Goal: Information Seeking & Learning: Compare options

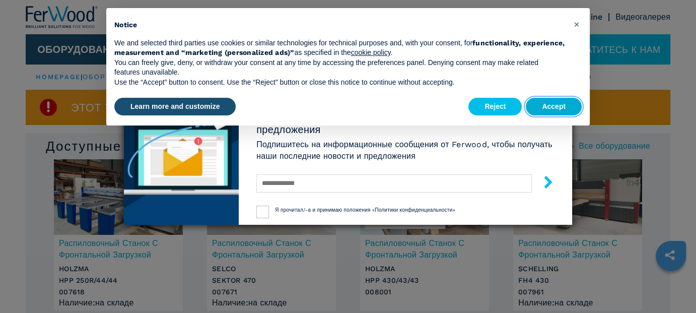
click at [548, 109] on button "Accept" at bounding box center [554, 107] width 56 height 18
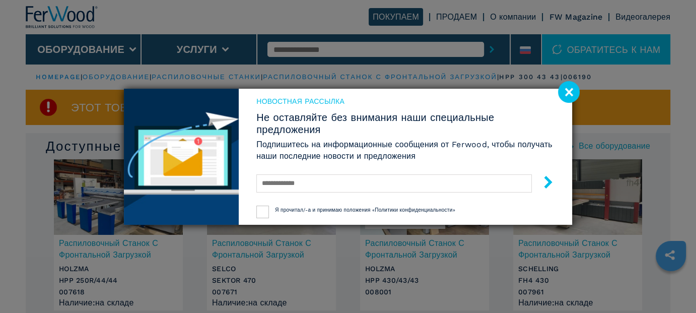
click at [565, 90] on image at bounding box center [569, 92] width 22 height 22
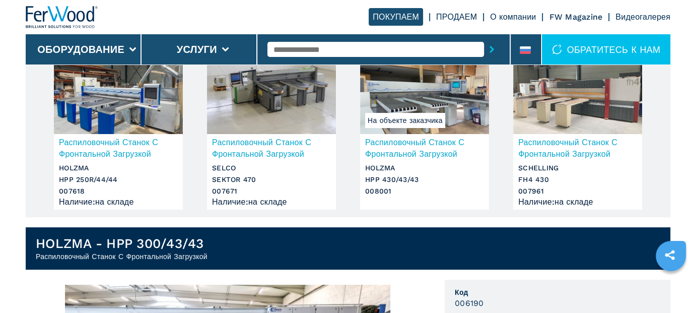
scroll to position [50, 0]
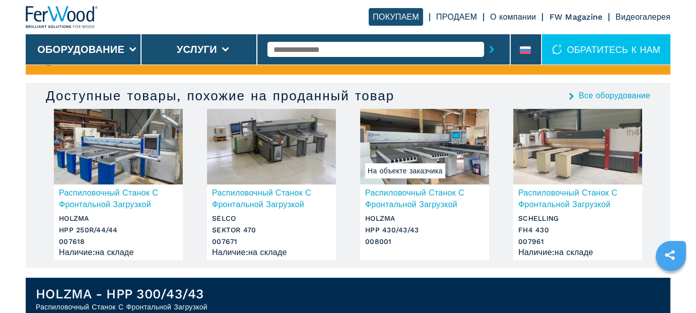
click at [585, 93] on link "Все оборудование" at bounding box center [615, 96] width 72 height 8
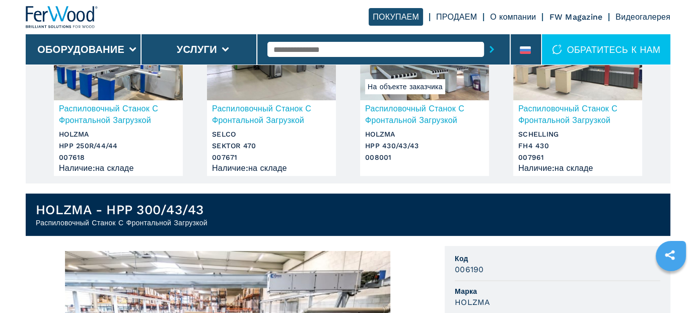
scroll to position [201, 0]
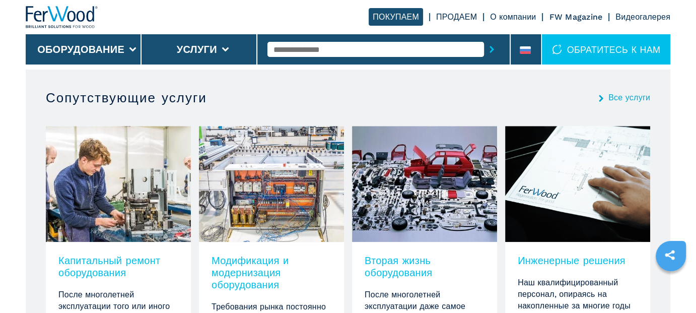
scroll to position [604, 0]
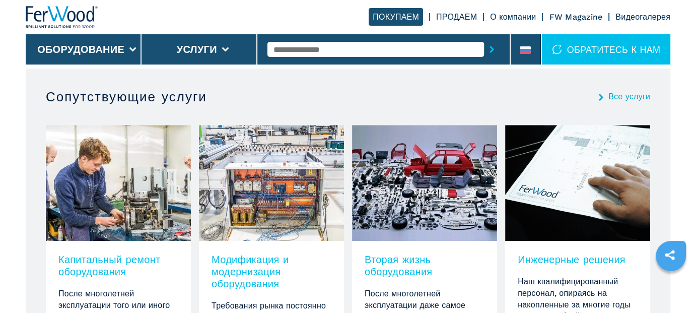
scroll to position [604, 0]
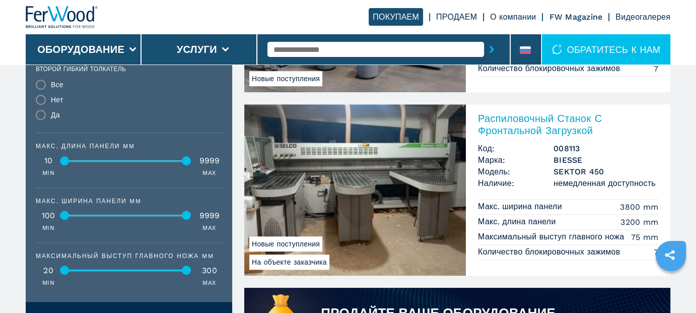
scroll to position [655, 0]
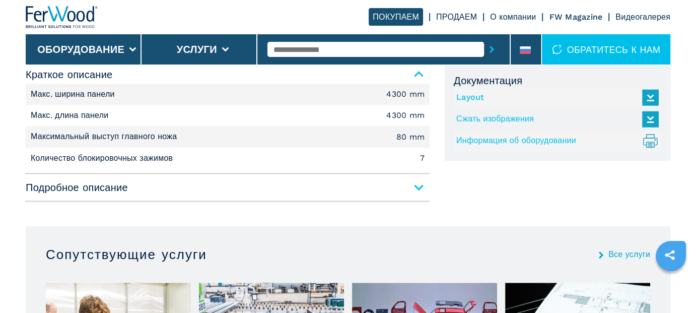
scroll to position [453, 0]
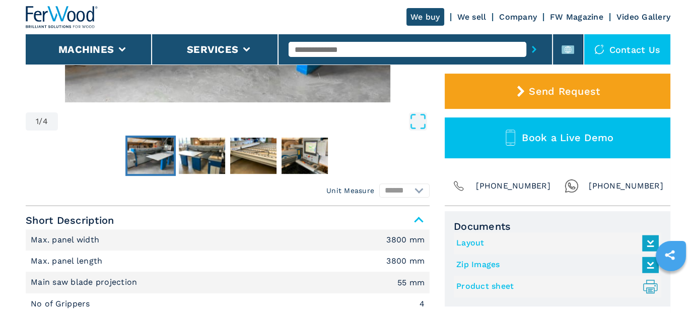
scroll to position [302, 0]
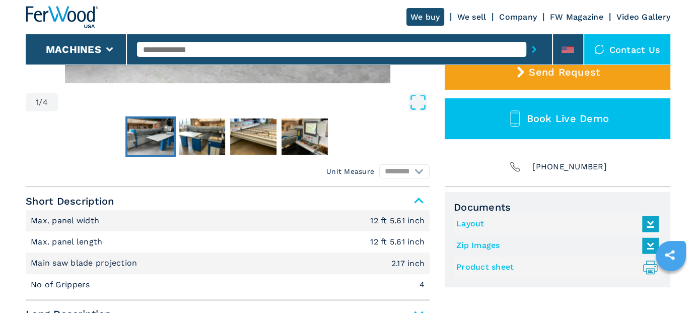
scroll to position [302, 0]
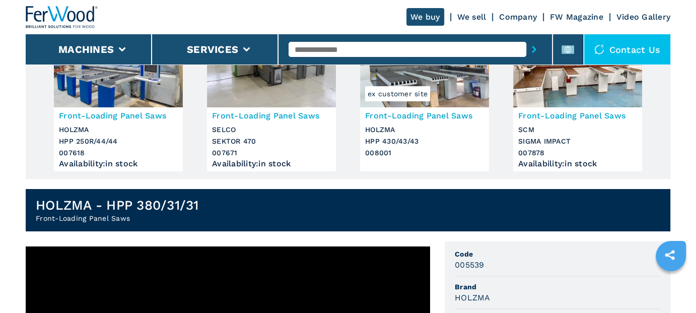
scroll to position [201, 0]
